Goal: Entertainment & Leisure: Consume media (video, audio)

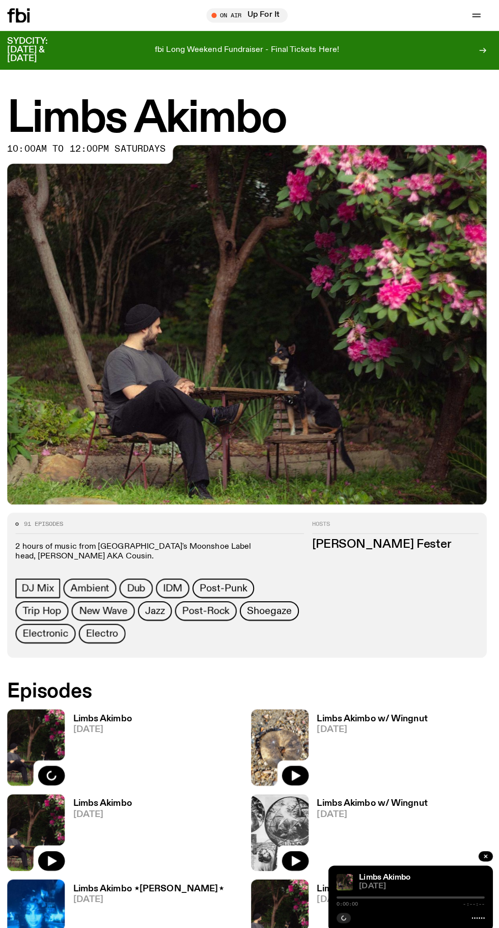
click at [377, 719] on span "[DATE]" at bounding box center [373, 722] width 109 height 9
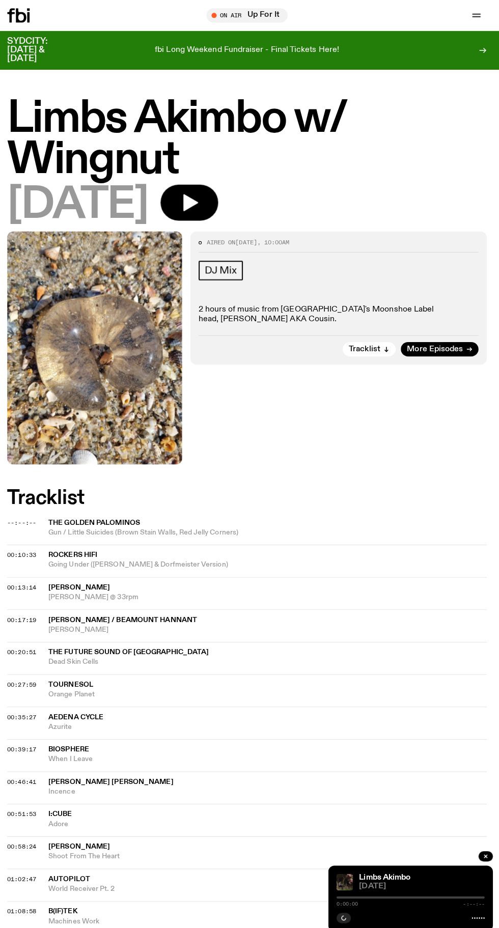
click at [221, 201] on button "button" at bounding box center [192, 201] width 57 height 36
click at [411, 888] on div at bounding box center [411, 888] width 147 height 2
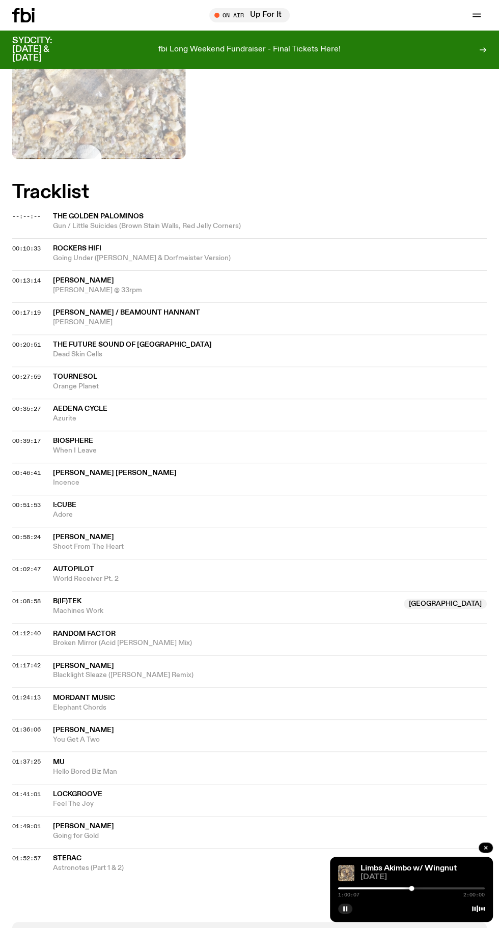
scroll to position [298, 0]
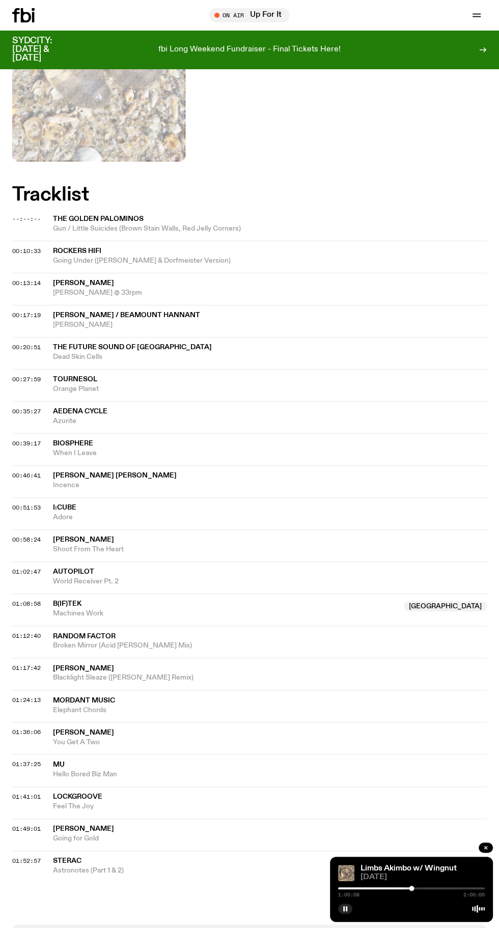
click at [431, 889] on div at bounding box center [411, 888] width 147 height 2
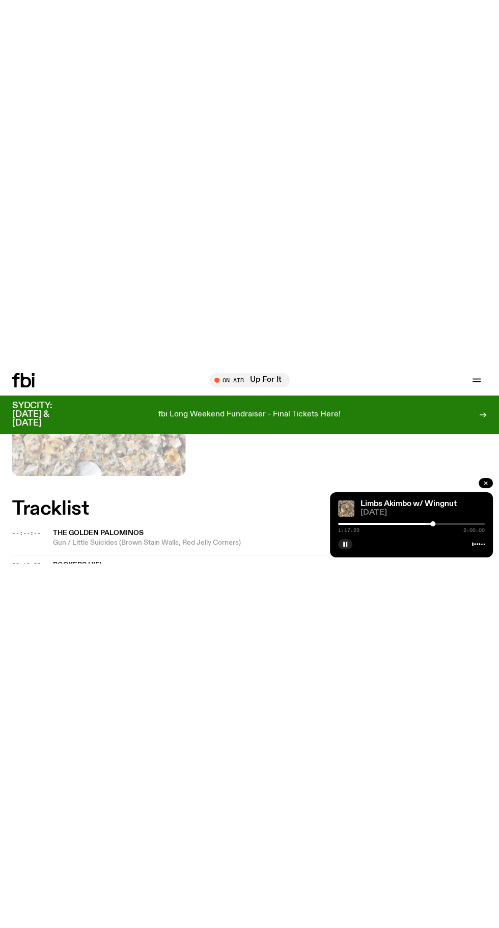
scroll to position [366, 0]
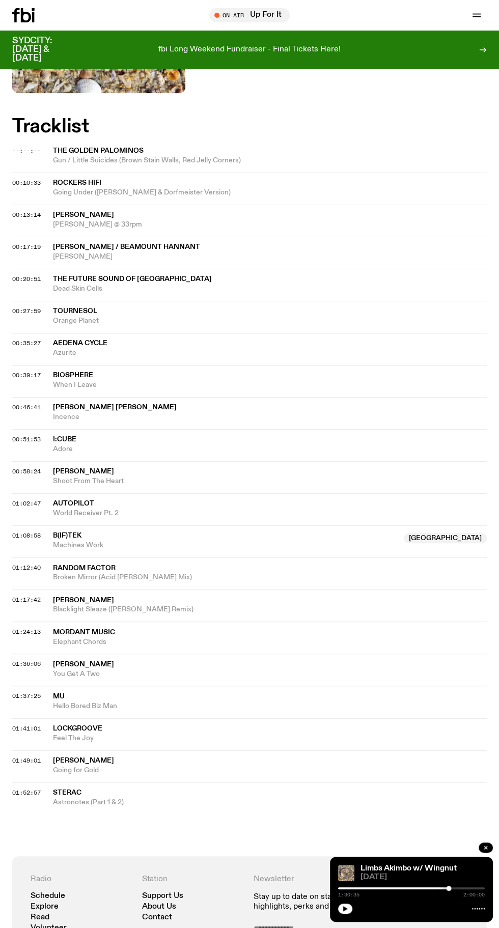
click at [355, 925] on input "email" at bounding box center [334, 931] width 163 height 14
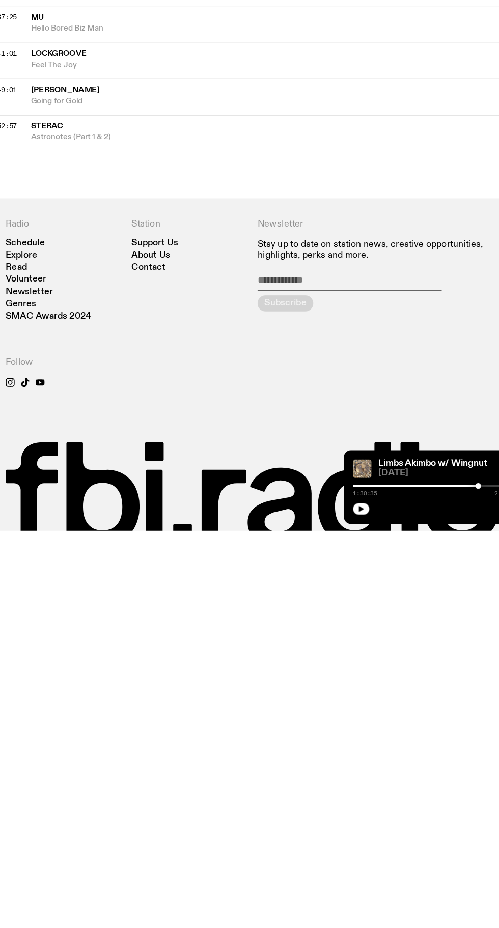
click at [363, 914] on div "Limbs Akimbo w/ Wingnut [DATE] 1:30:35 2:00:00" at bounding box center [411, 889] width 163 height 65
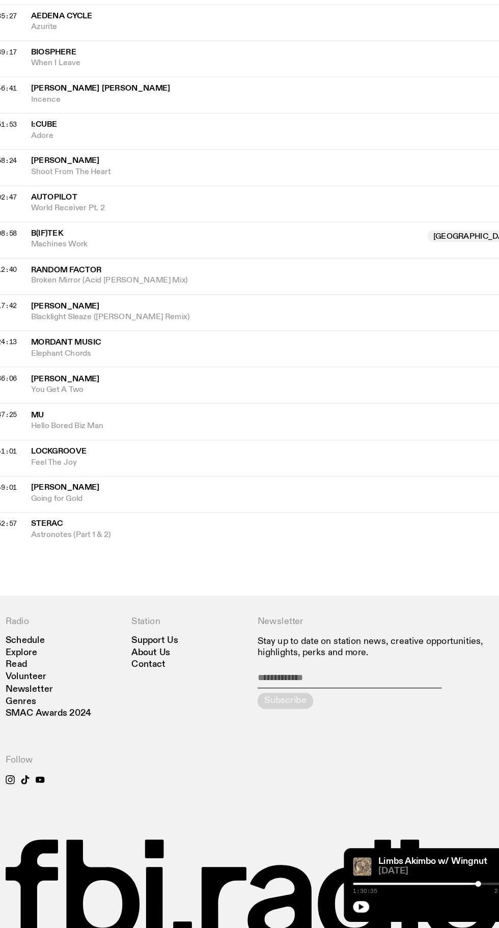
click at [350, 912] on button "button" at bounding box center [345, 908] width 14 height 10
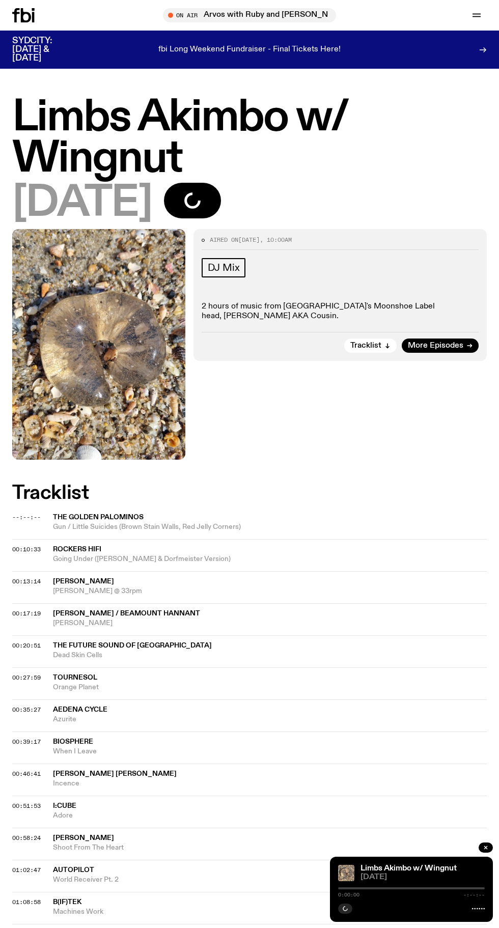
scroll to position [69, 0]
